Goal: Find specific page/section: Find specific page/section

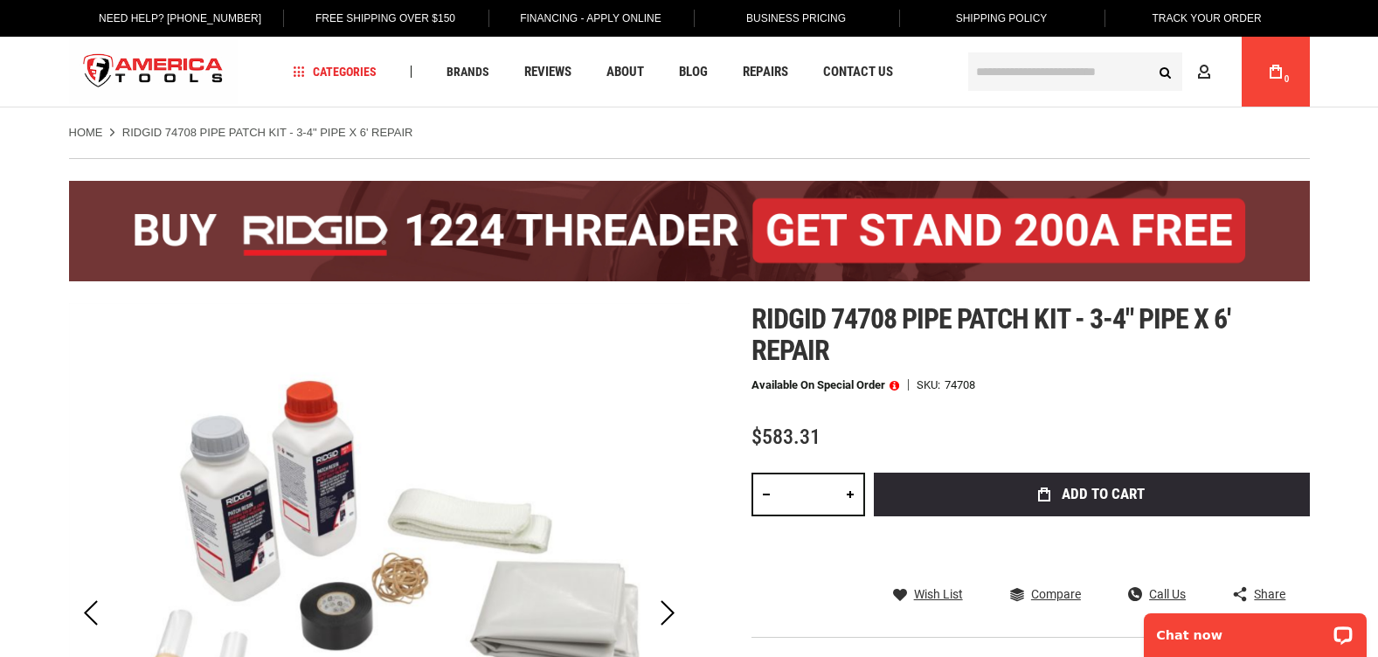
click at [1107, 82] on input "text" at bounding box center [1075, 71] width 214 height 38
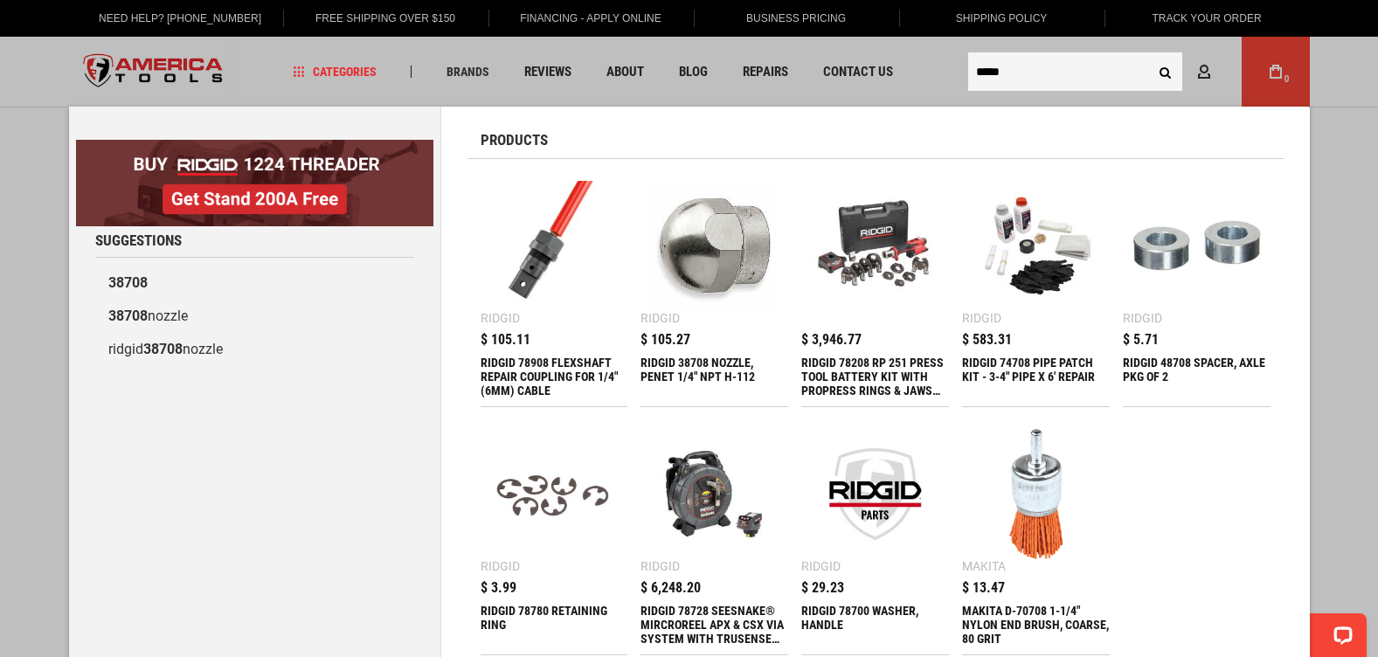
type input "*****"
click at [1149, 55] on button "Search" at bounding box center [1165, 71] width 33 height 33
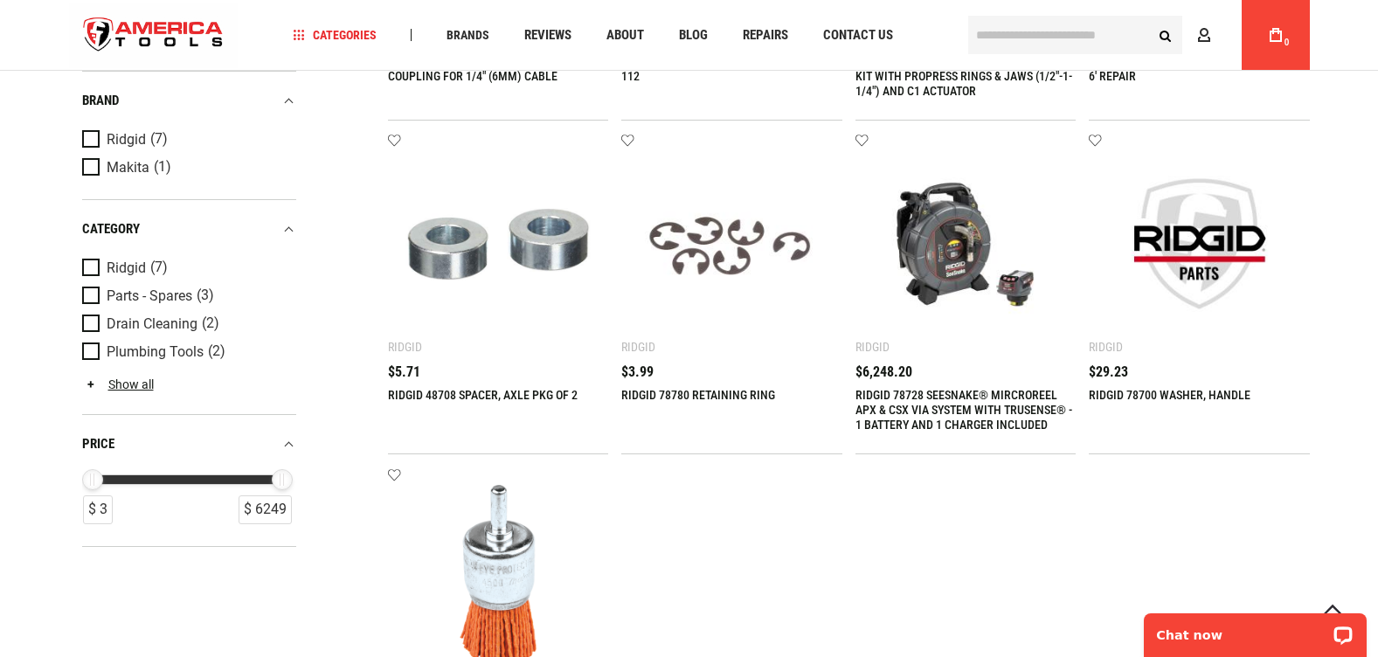
scroll to position [612, 0]
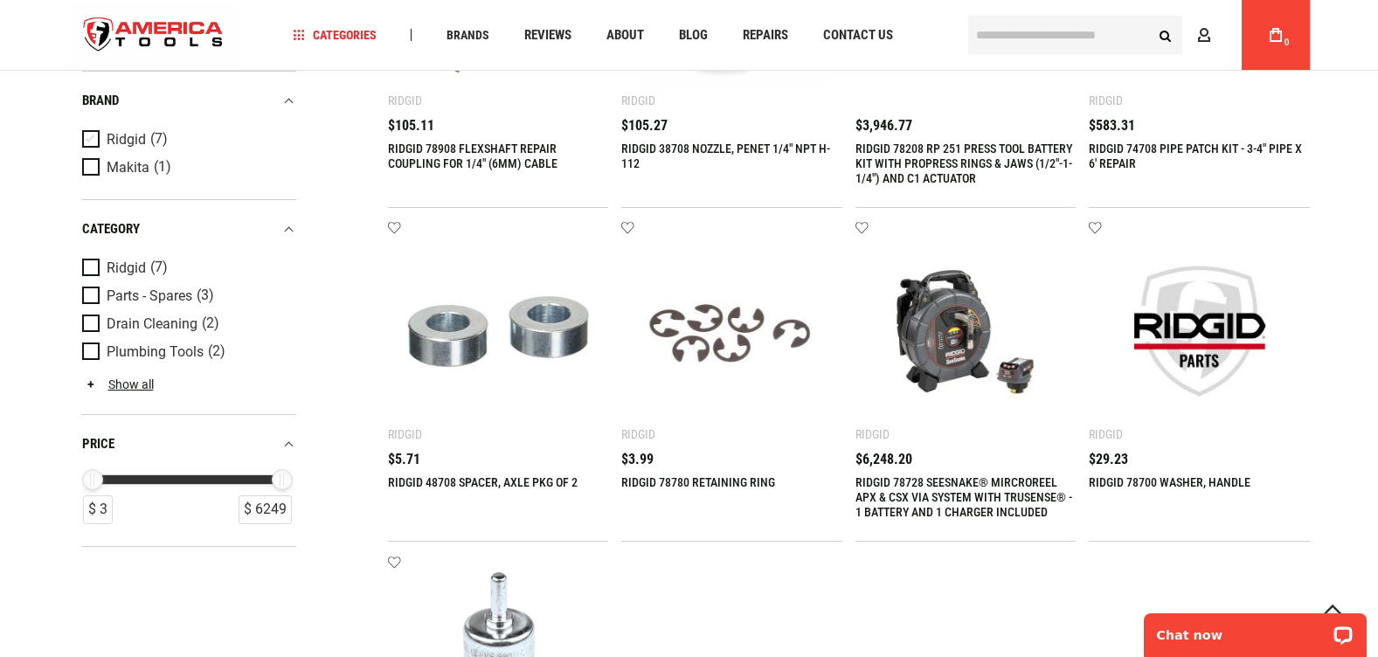
click at [86, 145] on span "Product Filters" at bounding box center [94, 138] width 24 height 19
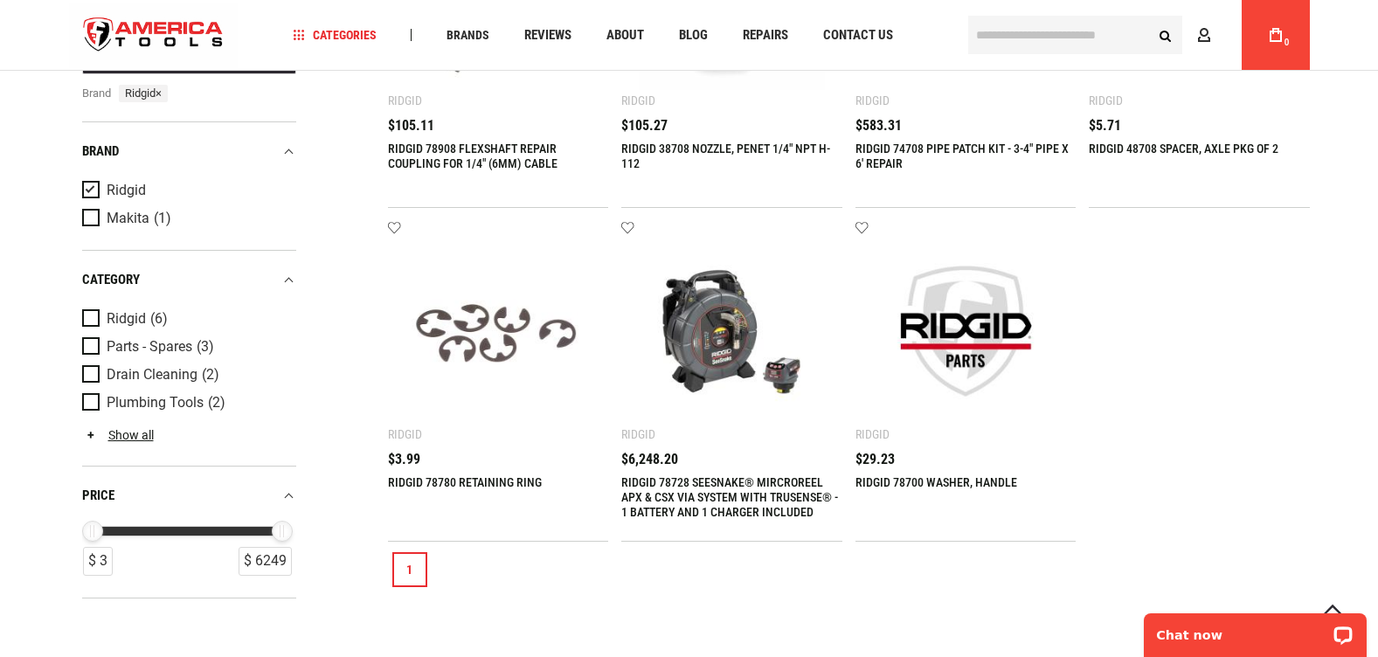
scroll to position [699, 0]
